Goal: Task Accomplishment & Management: Use online tool/utility

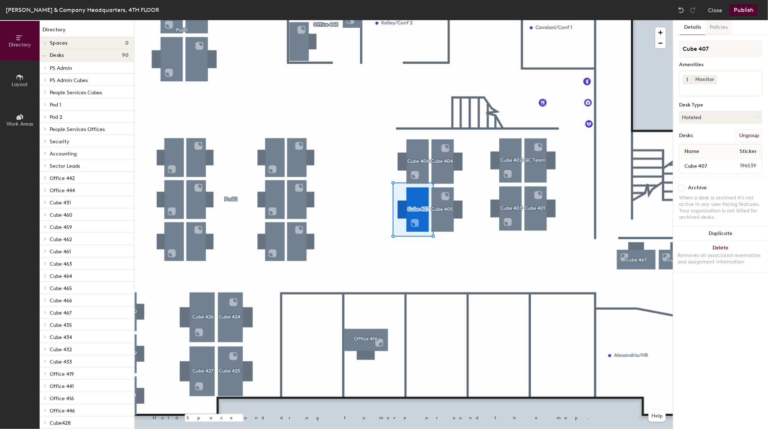
click at [710, 26] on button "Policies" at bounding box center [718, 27] width 27 height 15
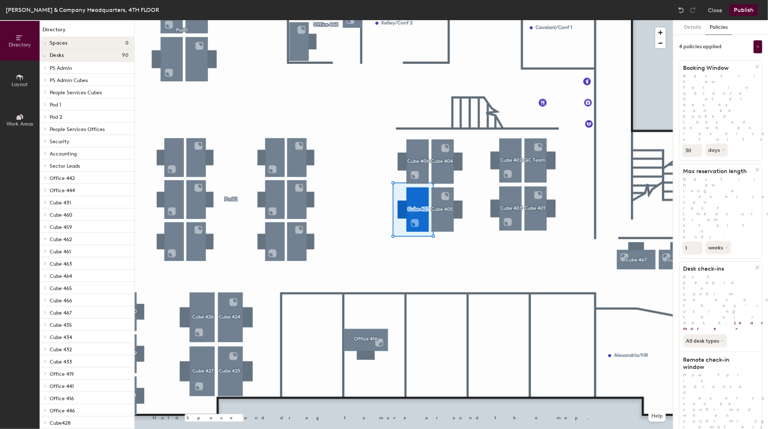
click at [690, 27] on button "Details" at bounding box center [693, 27] width 26 height 15
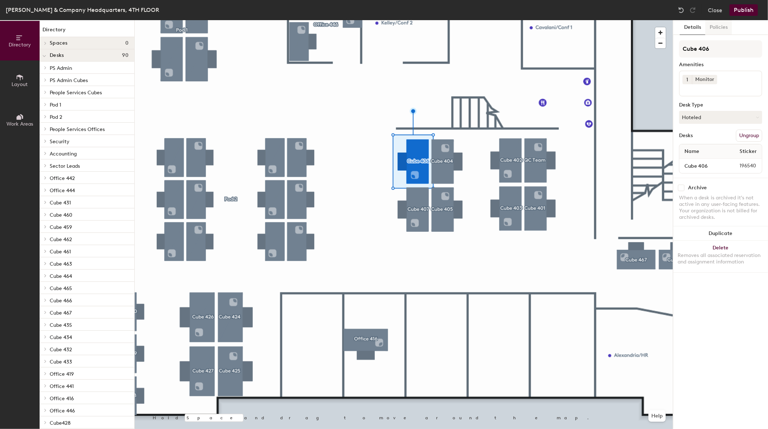
click at [721, 25] on button "Policies" at bounding box center [718, 27] width 27 height 15
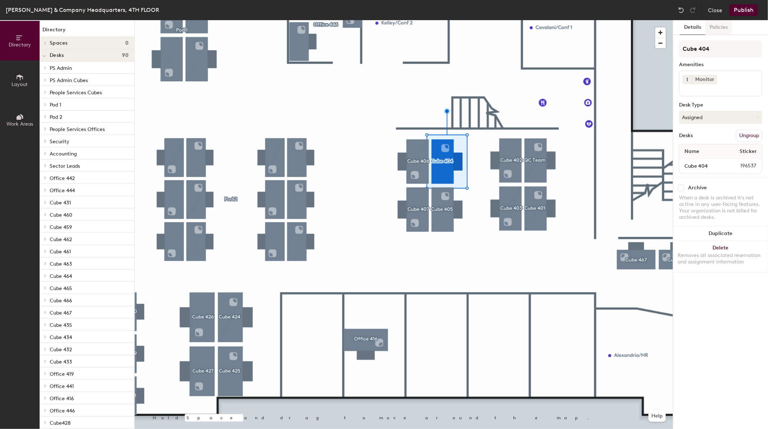
click at [721, 24] on button "Policies" at bounding box center [718, 27] width 27 height 15
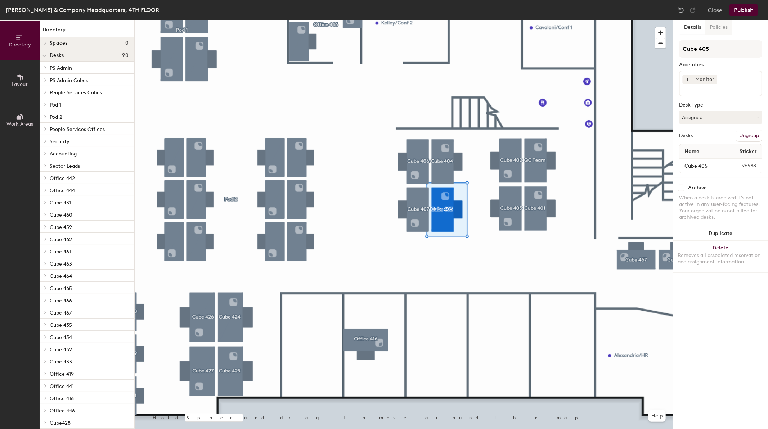
click at [718, 26] on button "Policies" at bounding box center [718, 27] width 27 height 15
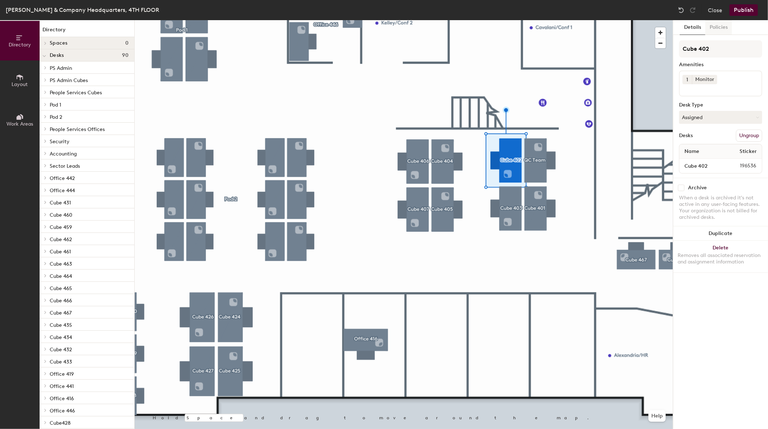
click at [714, 31] on button "Policies" at bounding box center [718, 27] width 27 height 15
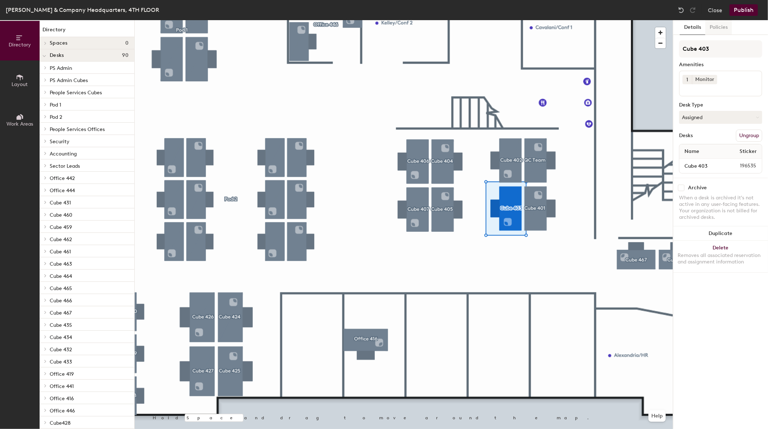
click at [726, 24] on button "Policies" at bounding box center [718, 27] width 27 height 15
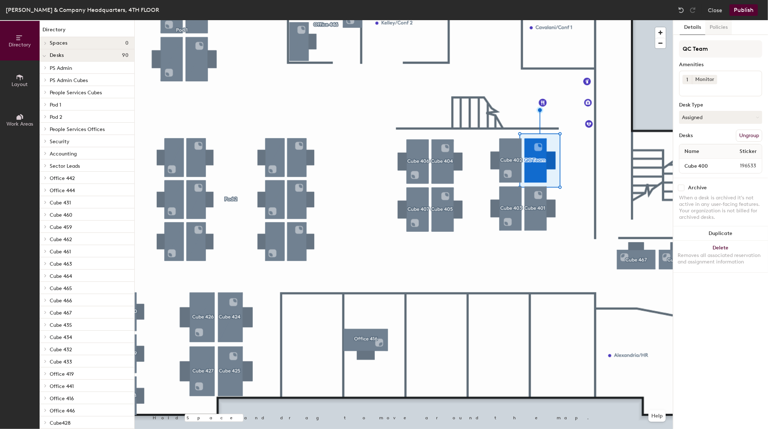
click at [714, 26] on button "Policies" at bounding box center [718, 27] width 27 height 15
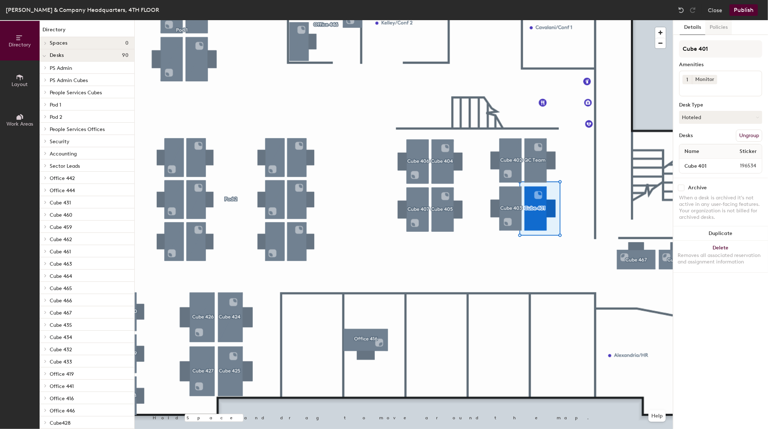
click at [721, 29] on button "Policies" at bounding box center [718, 27] width 27 height 15
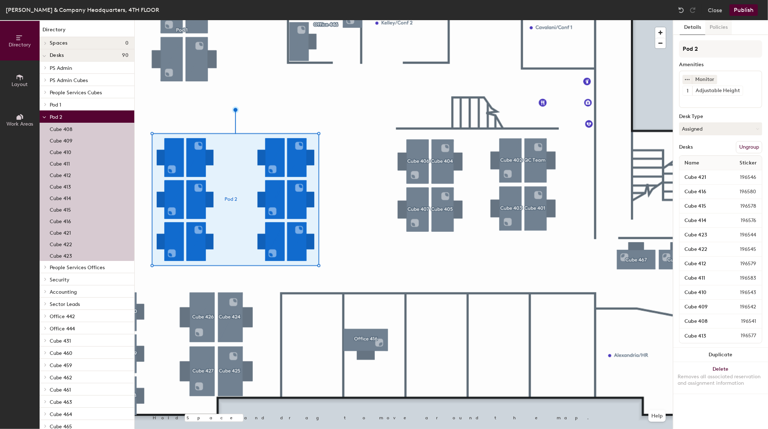
click at [713, 23] on button "Policies" at bounding box center [718, 27] width 27 height 15
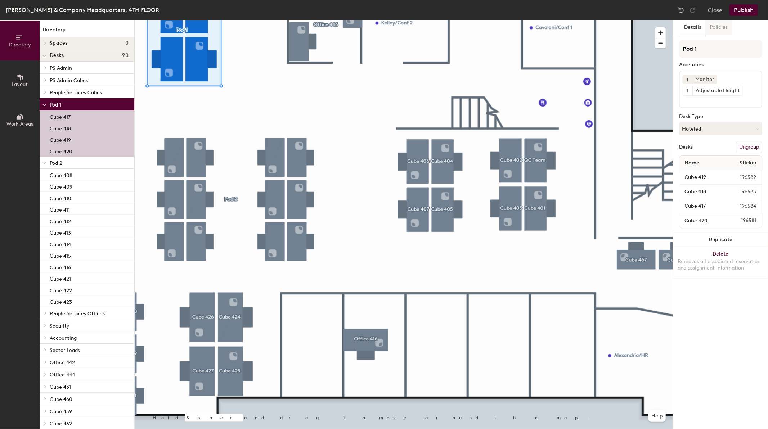
click at [710, 24] on button "Policies" at bounding box center [718, 27] width 27 height 15
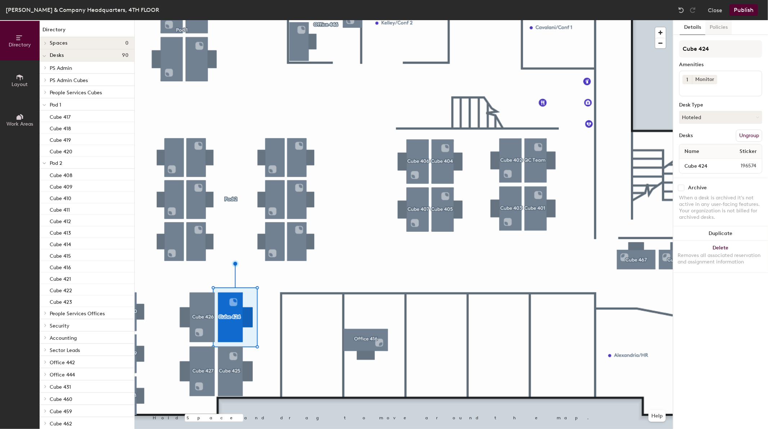
click at [718, 26] on button "Policies" at bounding box center [718, 27] width 27 height 15
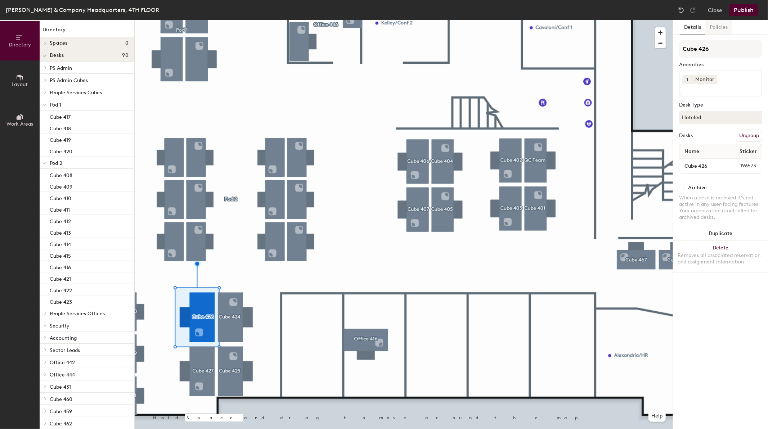
click at [711, 24] on button "Policies" at bounding box center [718, 27] width 27 height 15
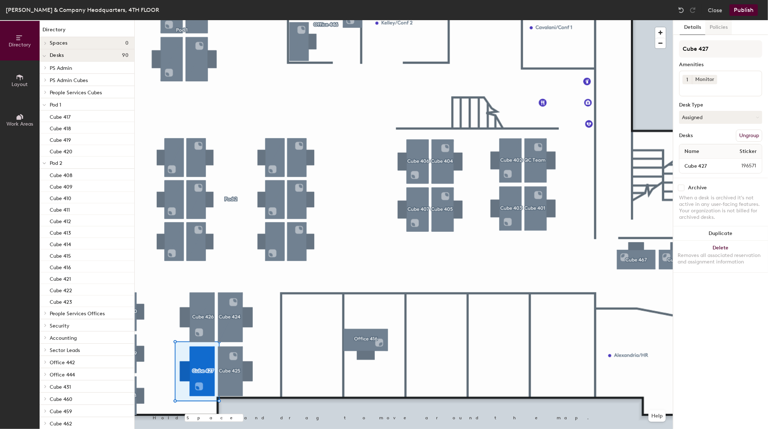
click at [718, 25] on button "Policies" at bounding box center [718, 27] width 27 height 15
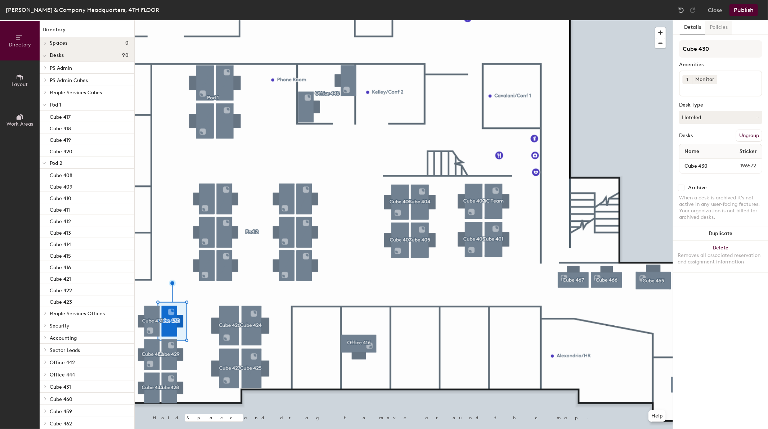
click at [723, 26] on button "Policies" at bounding box center [718, 27] width 27 height 15
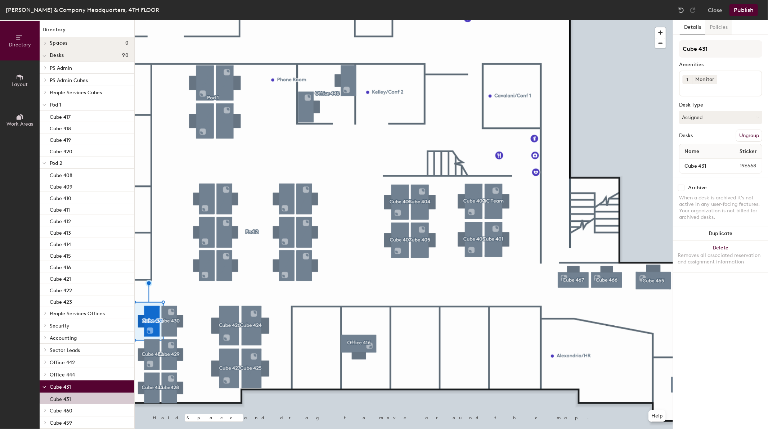
click at [721, 25] on button "Policies" at bounding box center [718, 27] width 27 height 15
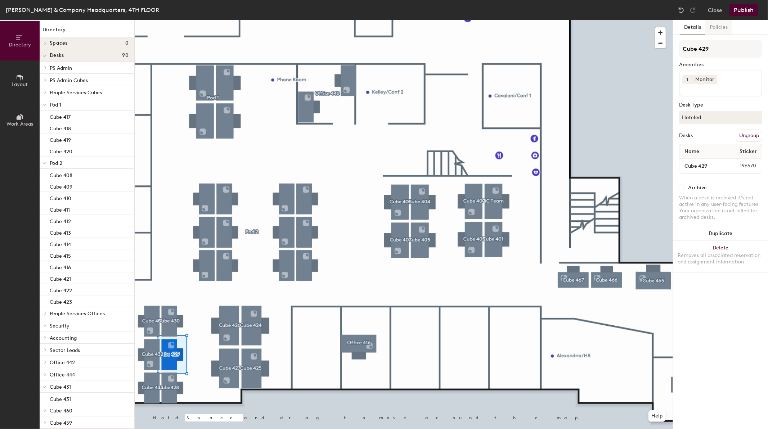
click at [716, 22] on button "Policies" at bounding box center [718, 27] width 27 height 15
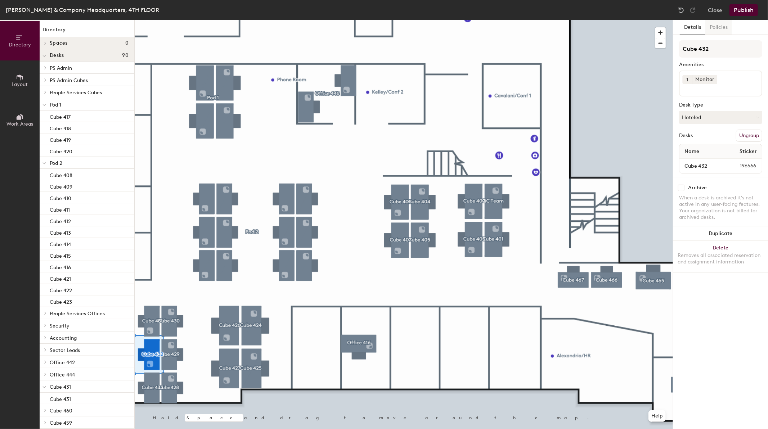
click at [716, 22] on button "Policies" at bounding box center [718, 27] width 27 height 15
click at [715, 27] on button "Policies" at bounding box center [718, 27] width 27 height 15
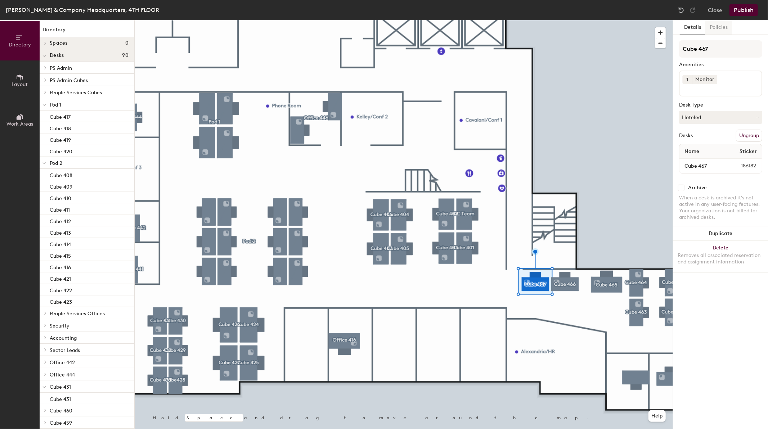
click at [714, 22] on button "Policies" at bounding box center [718, 27] width 27 height 15
click at [723, 25] on button "Policies" at bounding box center [718, 27] width 27 height 15
click at [720, 25] on button "Policies" at bounding box center [718, 27] width 27 height 15
click at [709, 30] on button "Policies" at bounding box center [718, 27] width 27 height 15
click at [726, 26] on button "Policies" at bounding box center [718, 27] width 27 height 15
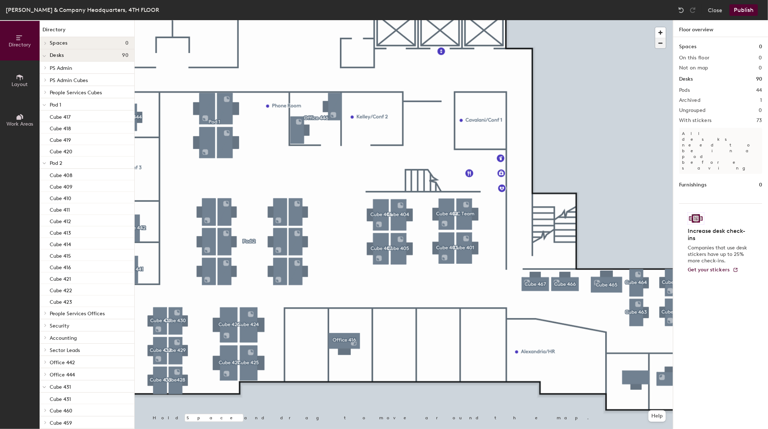
click at [660, 41] on span "button" at bounding box center [660, 43] width 10 height 10
click at [660, 42] on span "button" at bounding box center [660, 43] width 10 height 10
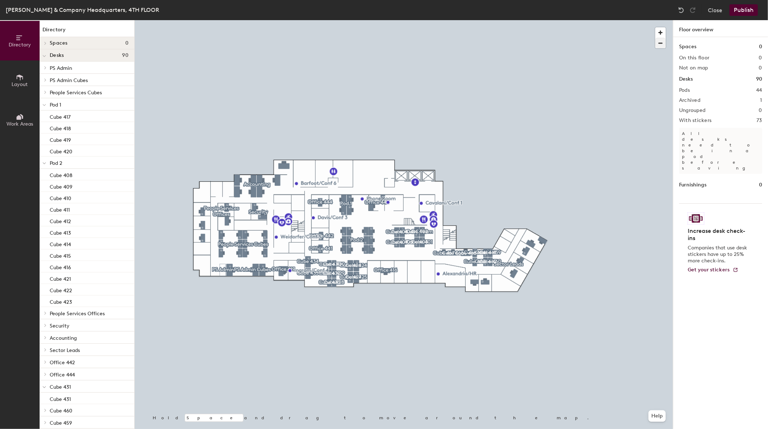
click at [332, 20] on div at bounding box center [404, 20] width 538 height 0
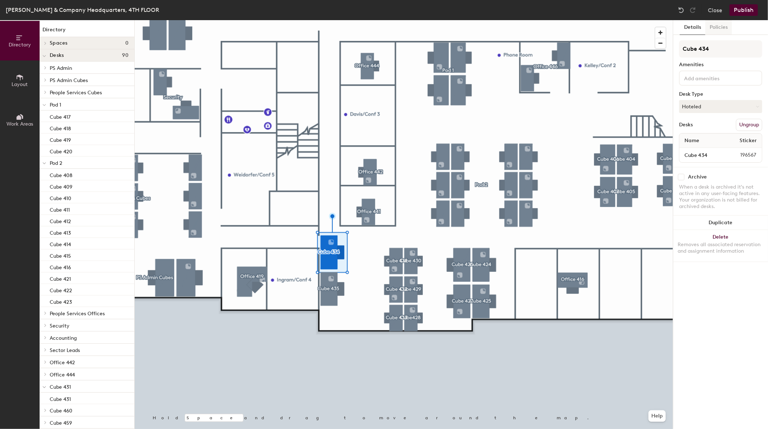
click at [707, 28] on button "Policies" at bounding box center [718, 27] width 27 height 15
click at [710, 23] on button "Policies" at bounding box center [718, 27] width 27 height 15
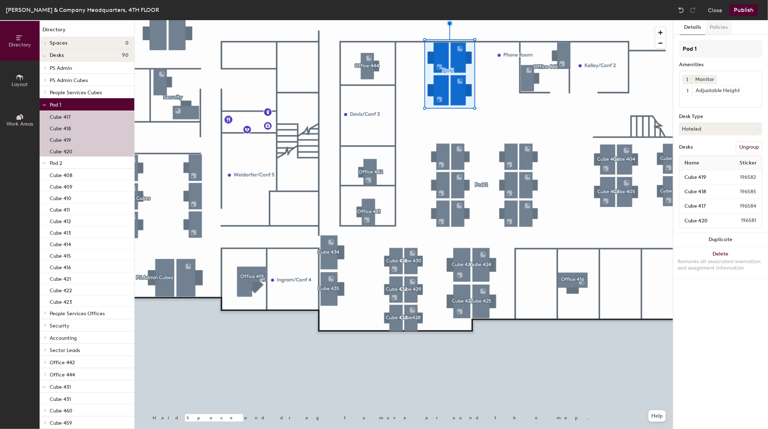
click at [726, 27] on button "Policies" at bounding box center [718, 27] width 27 height 15
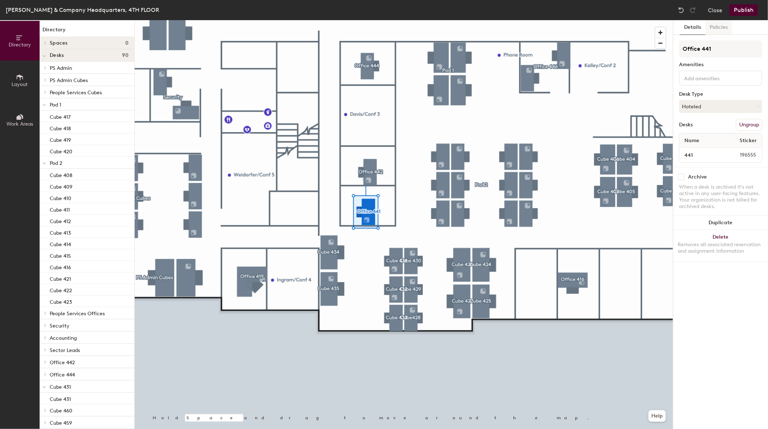
click at [719, 22] on button "Policies" at bounding box center [718, 27] width 27 height 15
click at [714, 26] on button "Policies" at bounding box center [718, 27] width 27 height 15
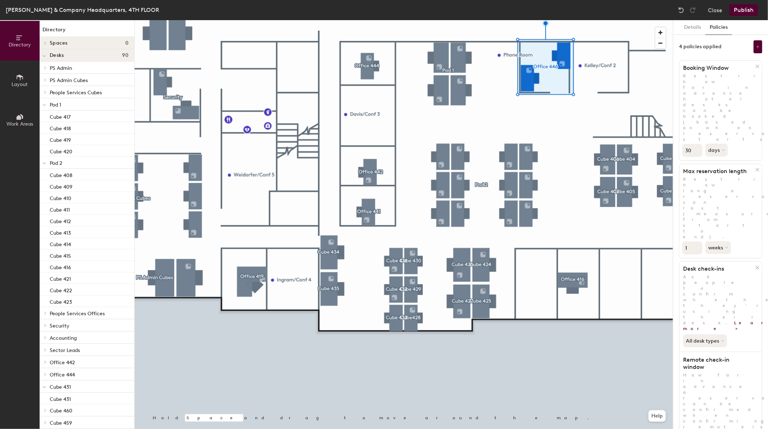
click at [751, 11] on button "Publish" at bounding box center [743, 10] width 28 height 12
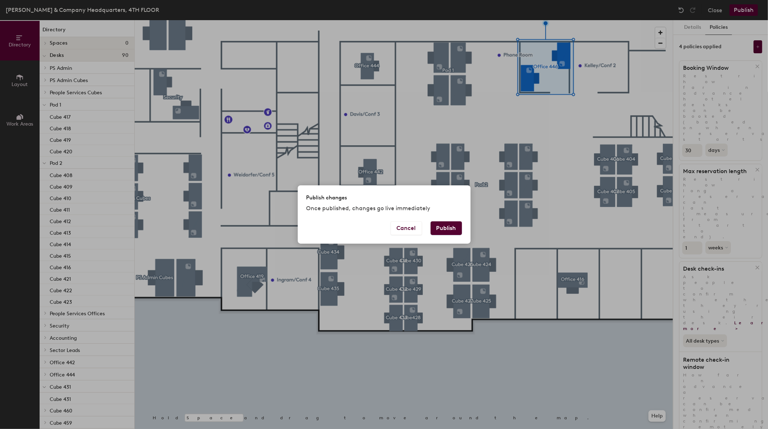
click at [446, 227] on button "Publish" at bounding box center [445, 228] width 31 height 14
